Goal: Task Accomplishment & Management: Manage account settings

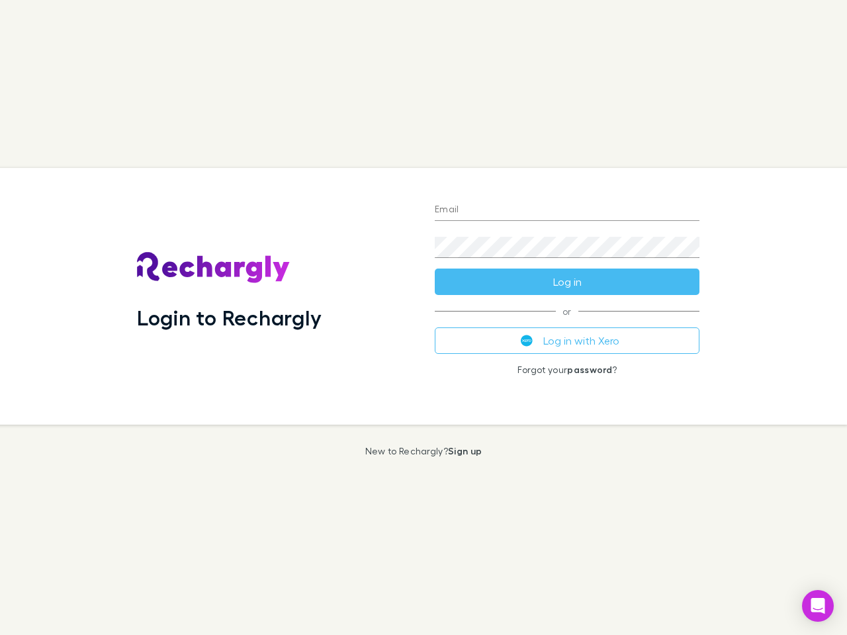
click at [423, 318] on div "Login to Rechargly" at bounding box center [275, 296] width 298 height 257
click at [567, 210] on input "Email" at bounding box center [567, 210] width 265 height 21
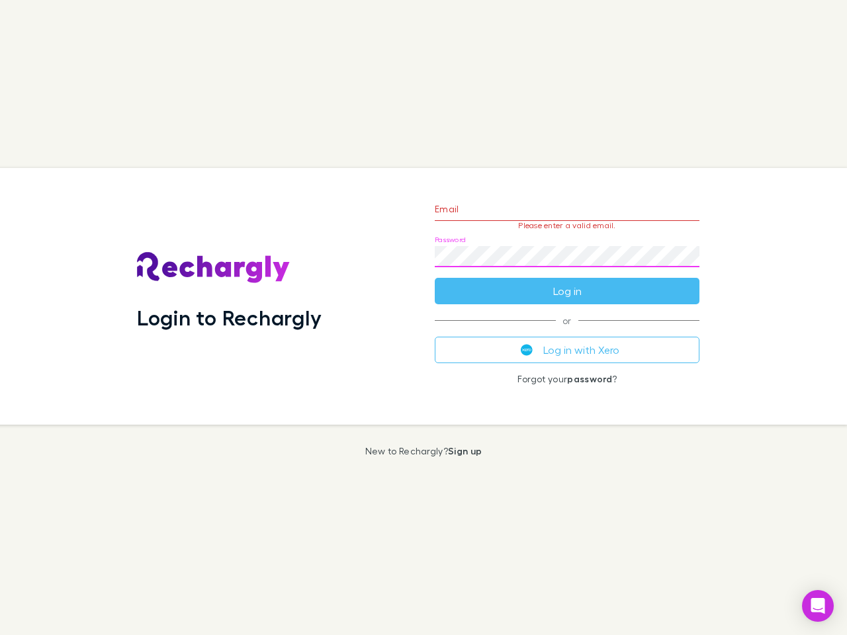
click at [567, 282] on form "Email Please enter a valid email. Password Log in" at bounding box center [567, 246] width 265 height 115
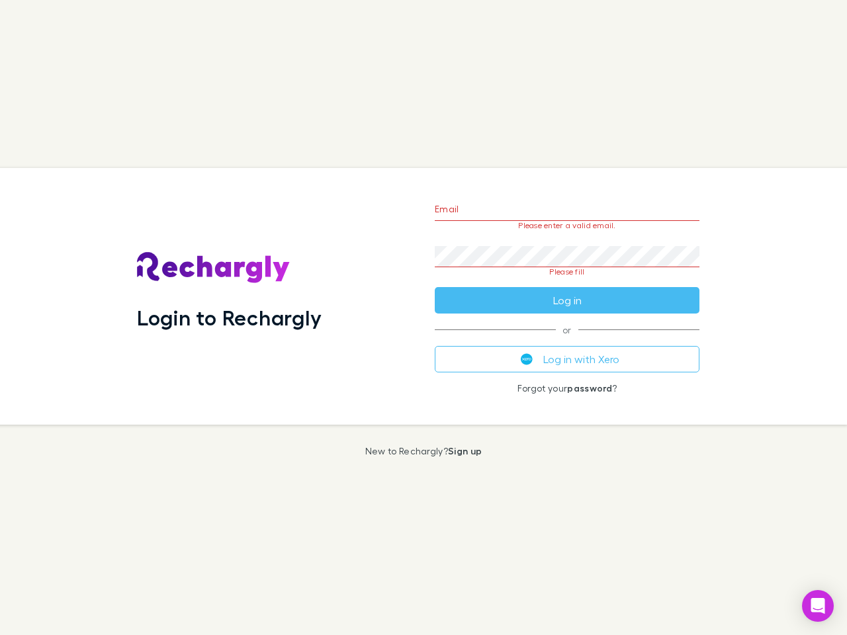
click at [567, 341] on div "Email Please enter a valid email. Password Please fill Log in or Log in with Xe…" at bounding box center [567, 296] width 286 height 257
click at [818, 606] on icon "Open Intercom Messenger" at bounding box center [818, 606] width 14 height 16
